Goal: Find specific page/section: Find specific page/section

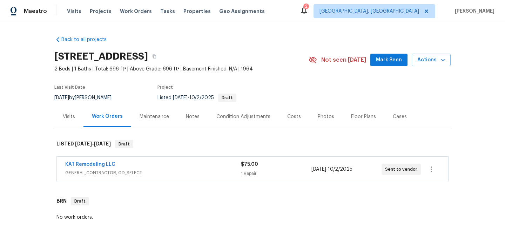
click at [204, 175] on span "GENERAL_CONTRACTOR, OD_SELECT" at bounding box center [153, 173] width 176 height 7
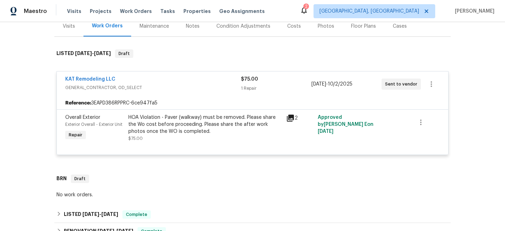
scroll to position [86, 0]
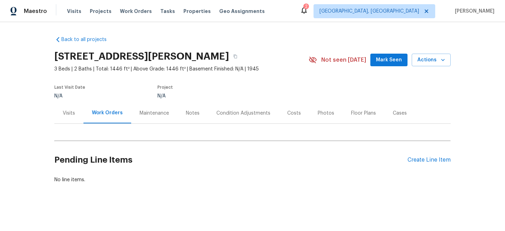
click at [358, 117] on div "Floor Plans" at bounding box center [364, 113] width 42 height 21
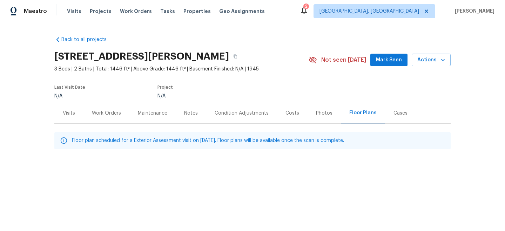
click at [395, 115] on div "Cases" at bounding box center [401, 113] width 14 height 7
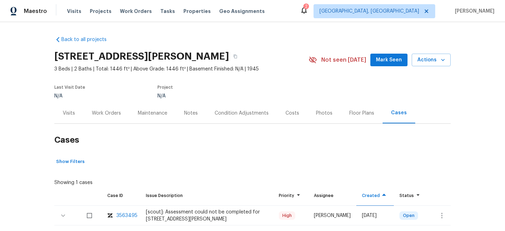
scroll to position [43, 0]
